Goal: Find specific page/section: Find specific page/section

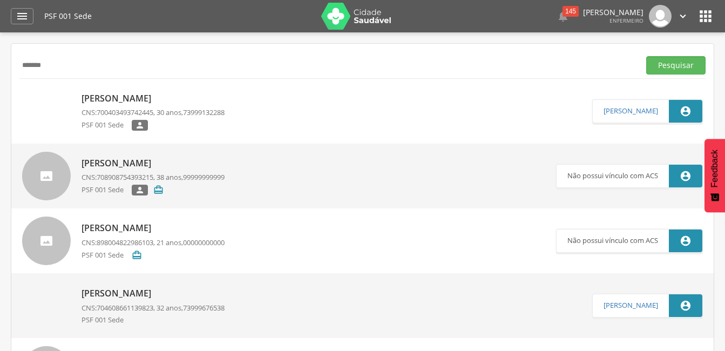
click at [646, 56] on button "Pesquisar" at bounding box center [675, 65] width 59 height 18
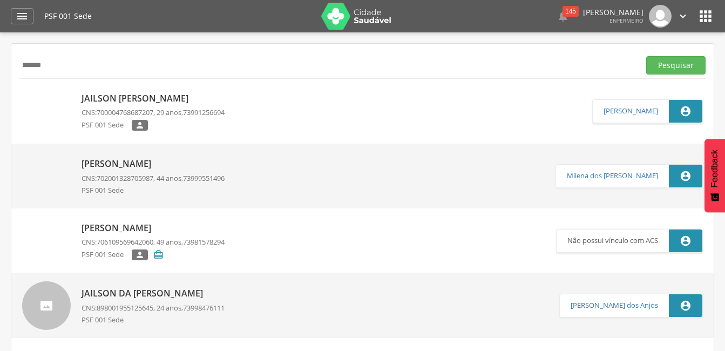
scroll to position [32, 0]
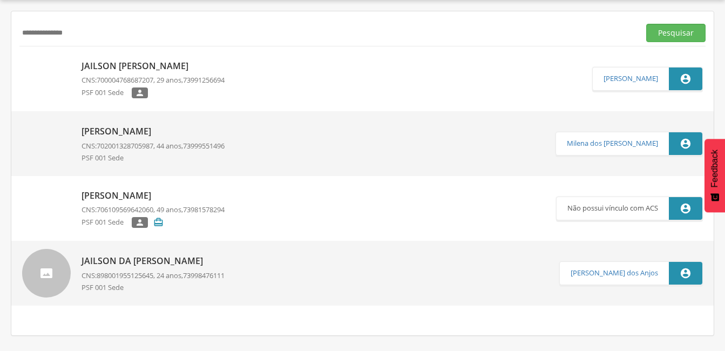
click at [646, 24] on button "Pesquisar" at bounding box center [675, 33] width 59 height 18
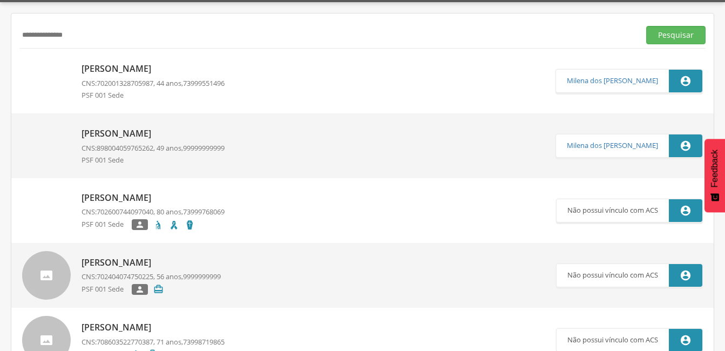
scroll to position [0, 0]
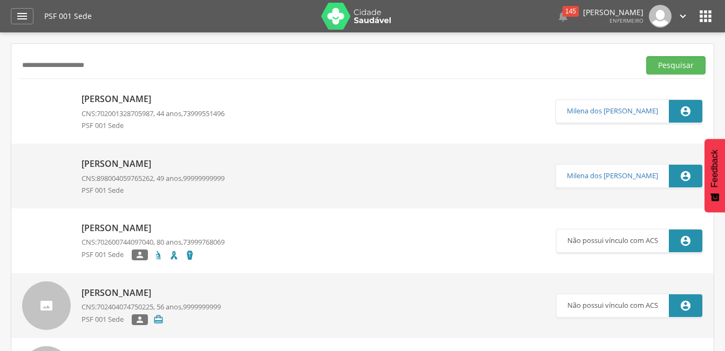
click at [646, 56] on button "Pesquisar" at bounding box center [675, 65] width 59 height 18
type input "**********"
click at [646, 56] on button "Pesquisar" at bounding box center [675, 65] width 59 height 18
click at [166, 94] on p "[PERSON_NAME]" at bounding box center [153, 99] width 143 height 12
type input "**********"
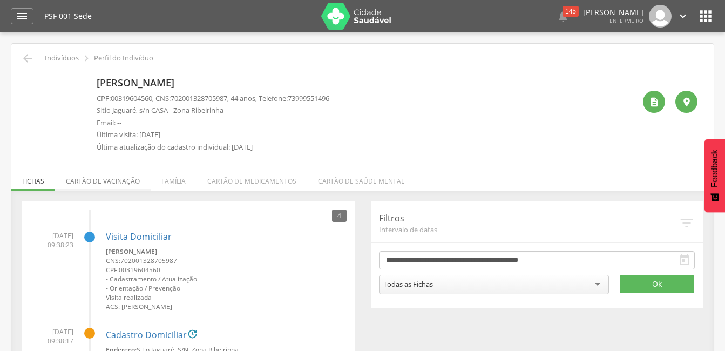
click at [116, 175] on li "Cartão de vacinação" at bounding box center [103, 178] width 96 height 25
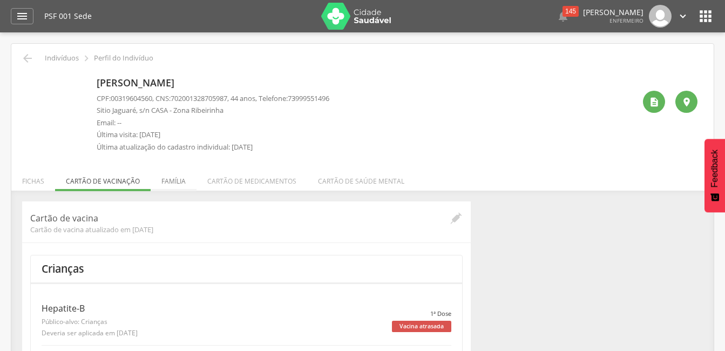
click at [179, 181] on li "Família" at bounding box center [174, 178] width 46 height 25
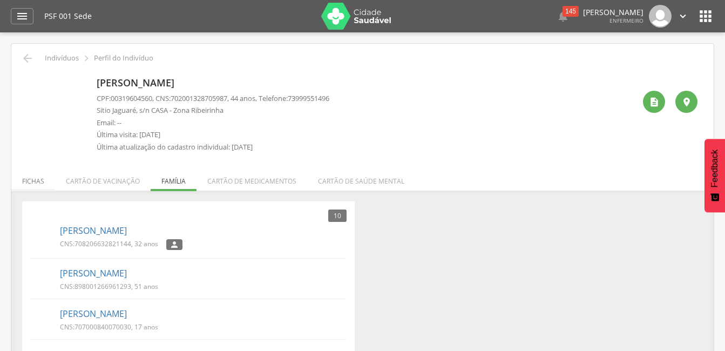
click at [25, 180] on li "Fichas" at bounding box center [33, 178] width 44 height 25
